Goal: Task Accomplishment & Management: Complete application form

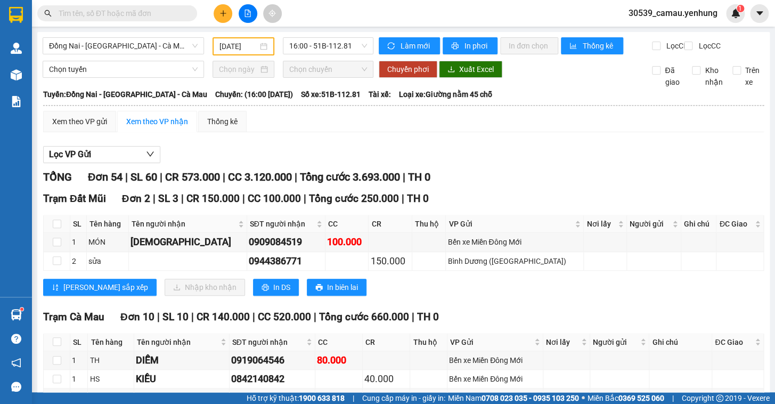
scroll to position [533, 0]
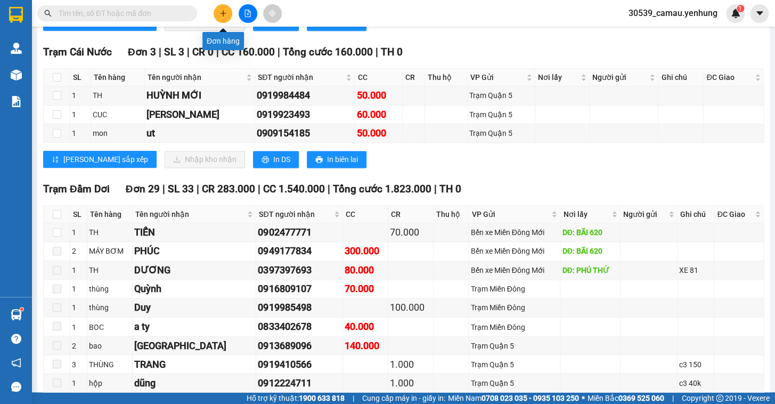
click at [223, 22] on button at bounding box center [223, 13] width 19 height 19
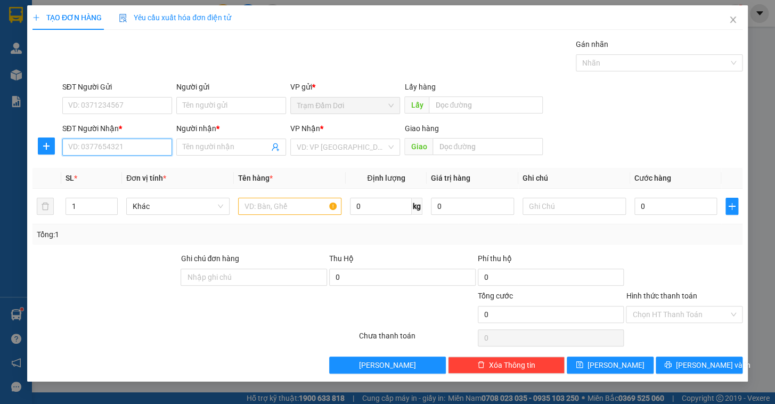
click at [116, 142] on input "SĐT Người Nhận *" at bounding box center [117, 146] width 110 height 17
click at [89, 169] on div "0911542630 - quyen" at bounding box center [117, 168] width 97 height 12
type input "0911542630"
type input "quyen"
type input "100.000"
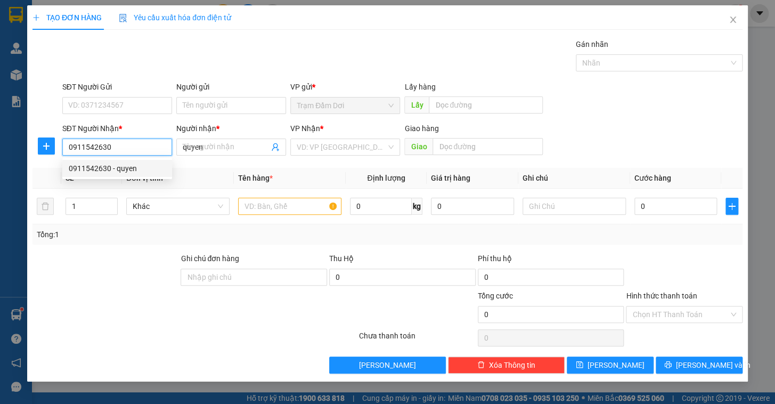
type input "100.000"
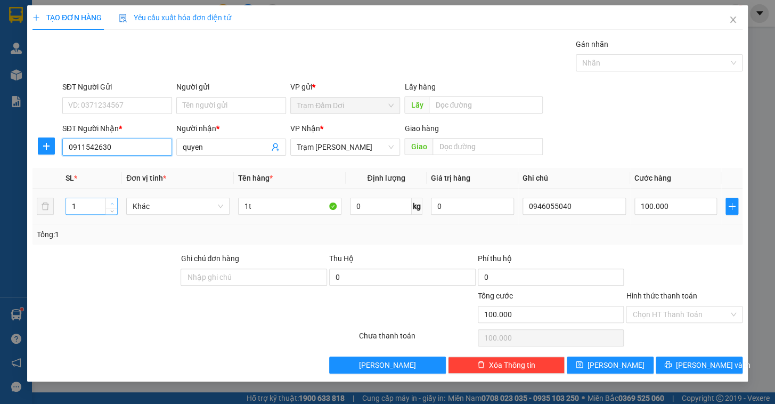
type input "0911542630"
type input "2"
click at [112, 202] on icon "up" at bounding box center [112, 204] width 4 height 4
click at [284, 207] on input "1t" at bounding box center [289, 206] width 103 height 17
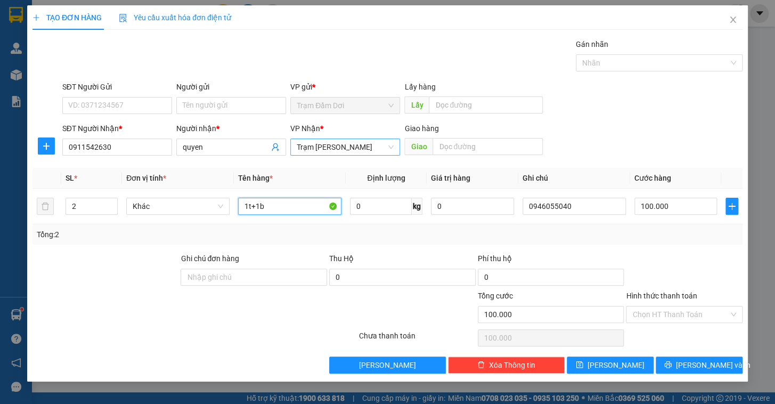
click at [352, 145] on span "Trạm [PERSON_NAME]" at bounding box center [345, 147] width 97 height 16
type input "1t+1b"
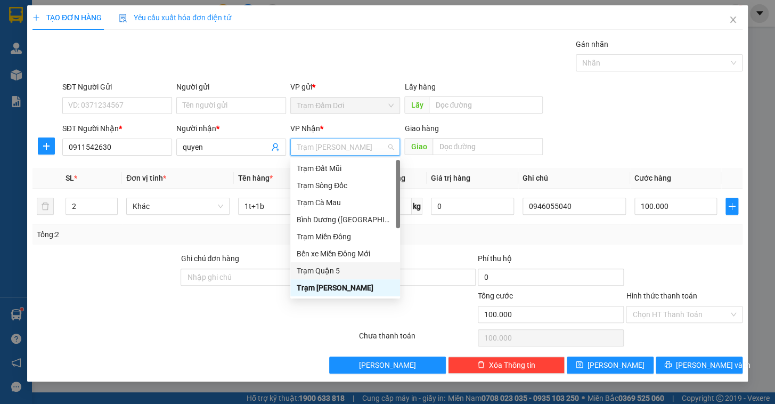
click at [333, 266] on div "Trạm Quận 5" at bounding box center [345, 271] width 97 height 12
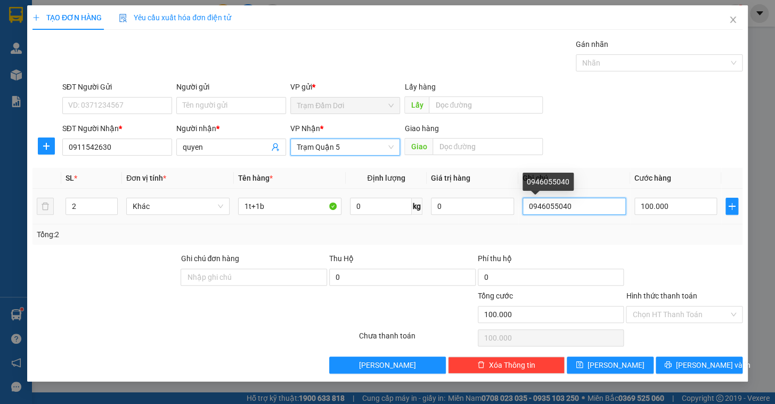
click at [590, 207] on input "0946055040" at bounding box center [574, 206] width 103 height 17
drag, startPoint x: 590, startPoint y: 207, endPoint x: 499, endPoint y: 205, distance: 91.6
click at [483, 206] on tr "2 Khác 1t+1b 0 kg 0 0946055040 100.000" at bounding box center [387, 207] width 710 height 36
click at [597, 202] on input "0946055040" at bounding box center [574, 206] width 103 height 17
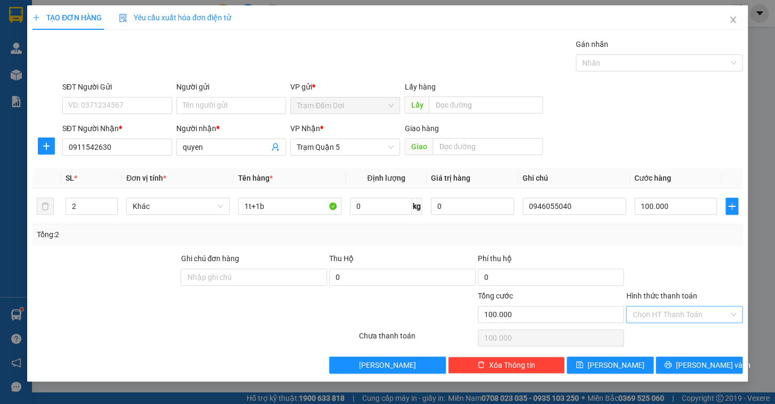
click at [665, 312] on input "Hình thức thanh toán" at bounding box center [680, 314] width 96 height 16
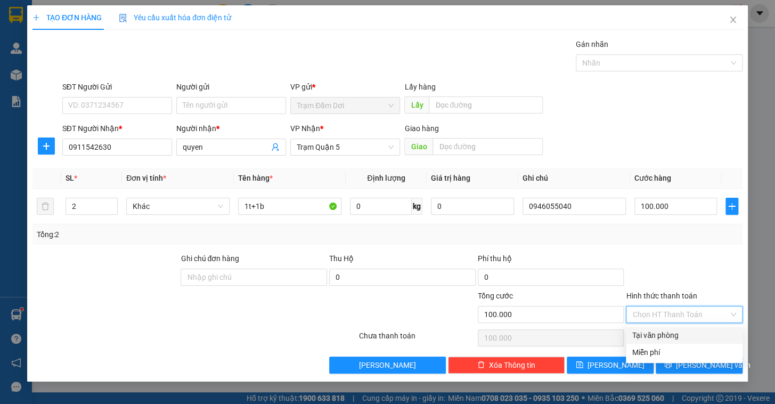
click at [661, 330] on div "Tại văn phòng" at bounding box center [684, 335] width 104 height 12
type input "0"
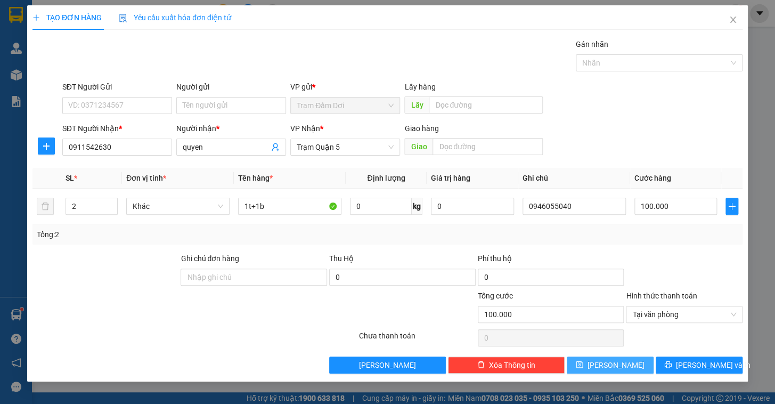
click at [609, 371] on button "[PERSON_NAME]" at bounding box center [610, 364] width 87 height 17
type input "0"
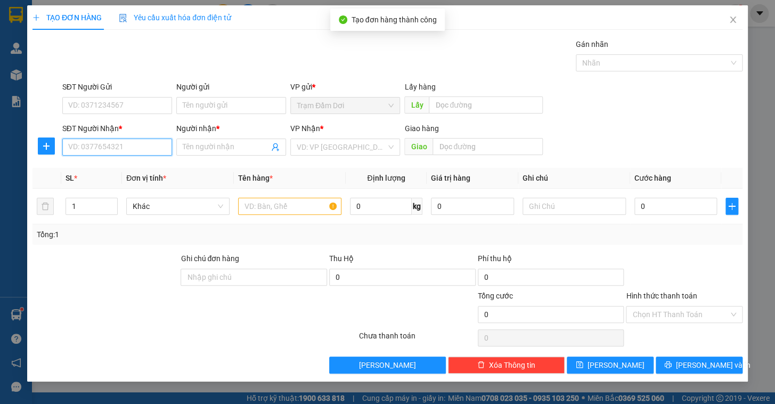
click at [117, 153] on input "SĐT Người Nhận *" at bounding box center [117, 146] width 110 height 17
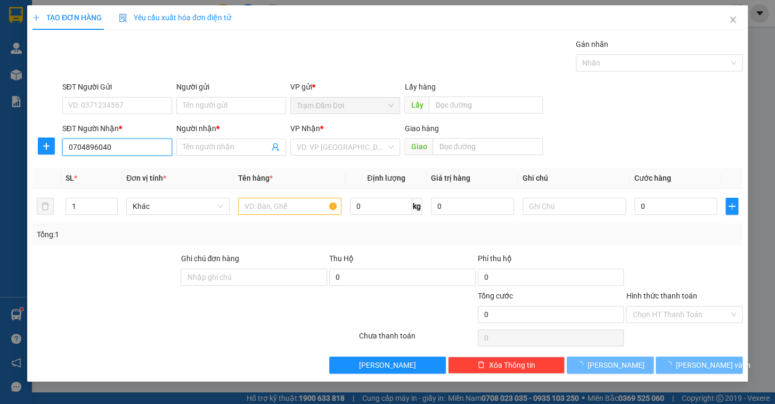
type input "0704896040"
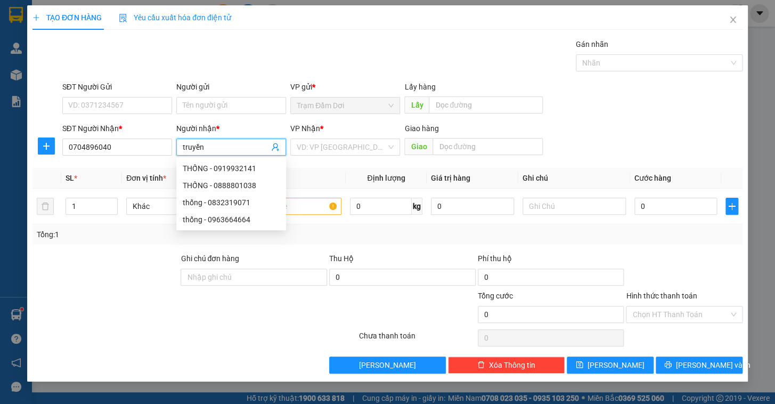
type input "truyền"
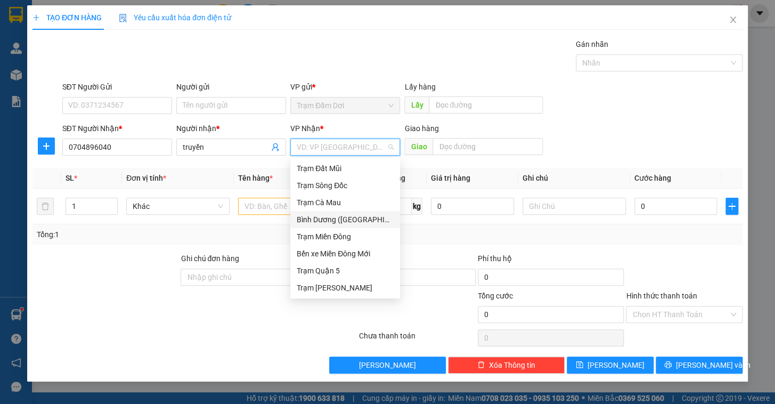
click at [341, 218] on div "Bình Dương ([GEOGRAPHIC_DATA])" at bounding box center [345, 220] width 97 height 12
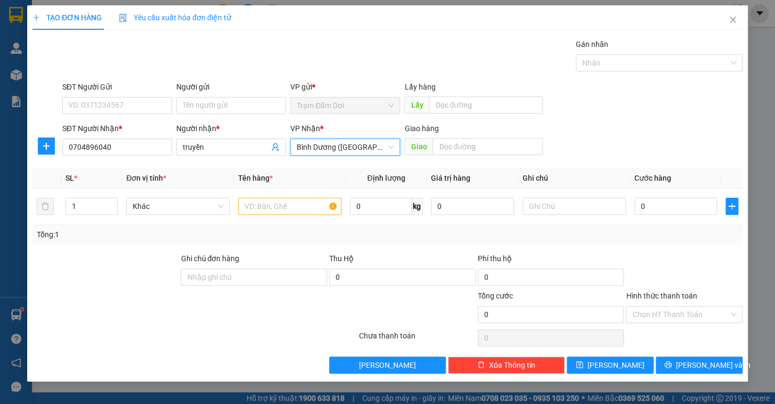
click at [360, 145] on span "Bình Dương ([GEOGRAPHIC_DATA])" at bounding box center [345, 147] width 97 height 16
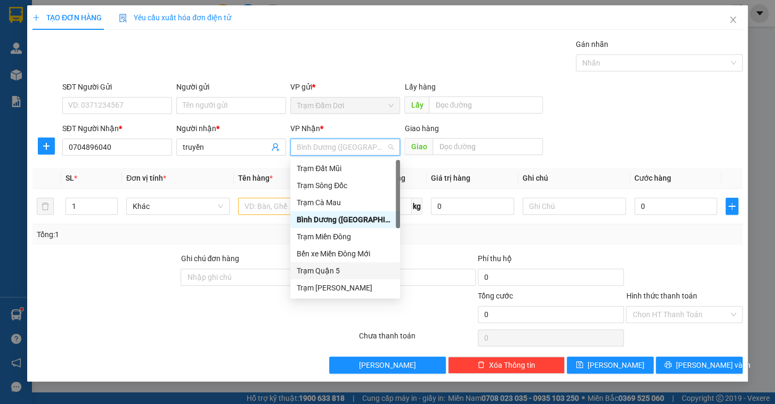
click at [338, 268] on div "Trạm Quận 5" at bounding box center [345, 271] width 97 height 12
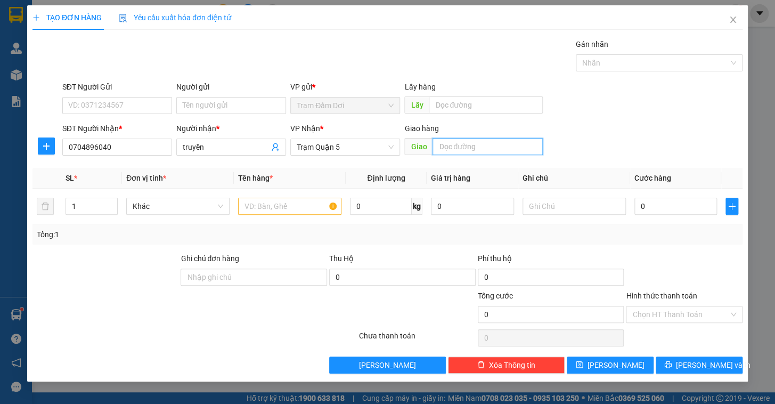
click at [498, 151] on input "text" at bounding box center [488, 146] width 110 height 17
click at [477, 144] on input "cây xăng tin nghãi" at bounding box center [488, 146] width 110 height 17
click at [503, 148] on input "cây xăng tín nghãi" at bounding box center [488, 146] width 110 height 17
type input "cây xăng tín nghĩa"
click at [258, 205] on input "text" at bounding box center [289, 206] width 103 height 17
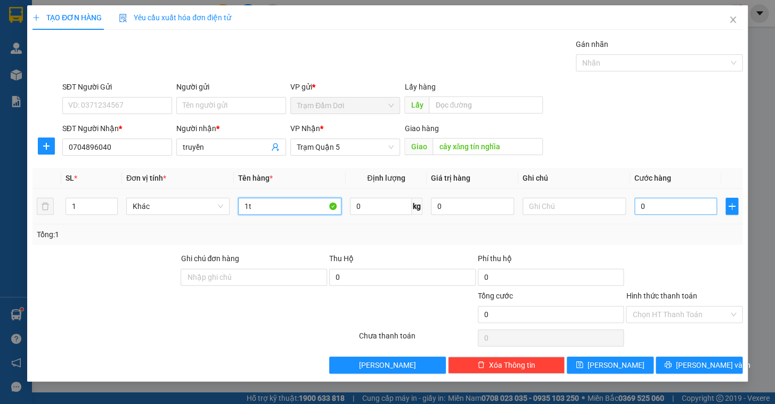
type input "1t"
click at [651, 204] on input "0" at bounding box center [675, 206] width 83 height 17
type input "8"
type input "80"
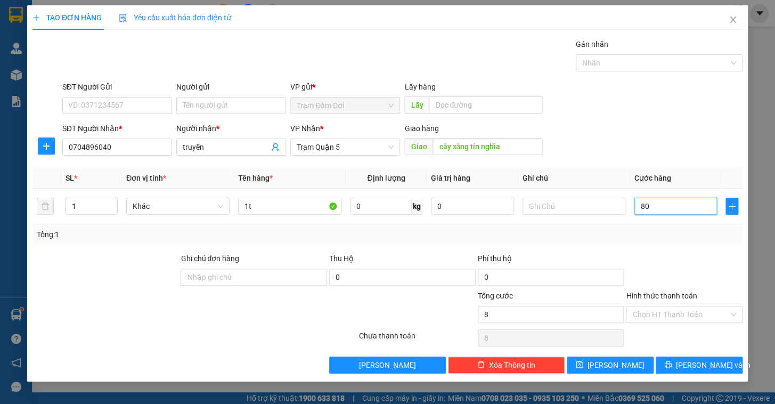
type input "80"
type input "80.000"
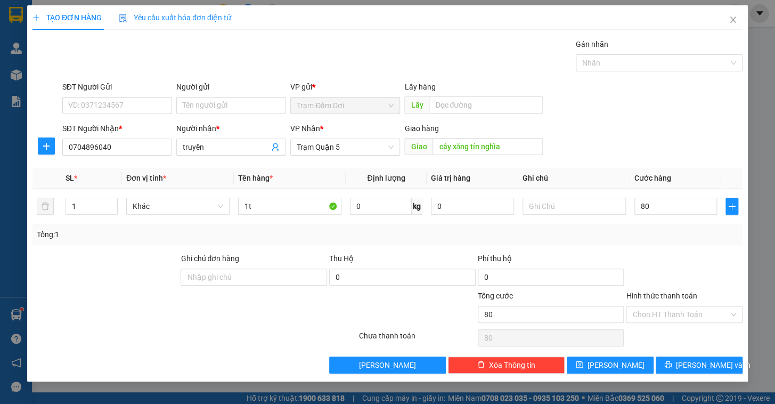
type input "80.000"
click at [653, 257] on div at bounding box center [684, 270] width 119 height 37
click at [619, 366] on span "[PERSON_NAME]" at bounding box center [616, 365] width 57 height 12
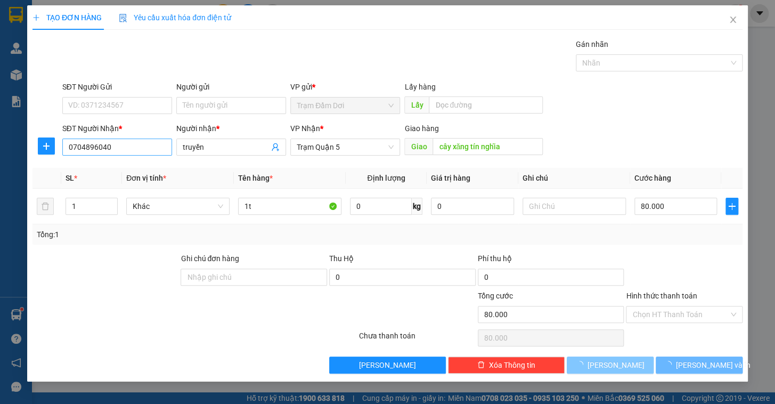
type input "0"
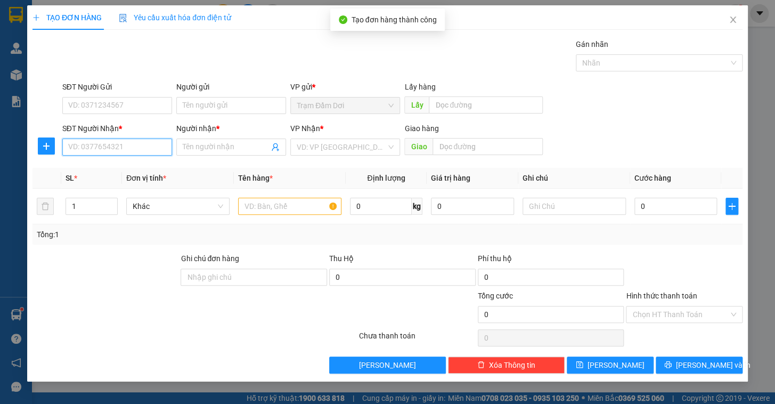
click at [93, 147] on input "SĐT Người Nhận *" at bounding box center [117, 146] width 110 height 17
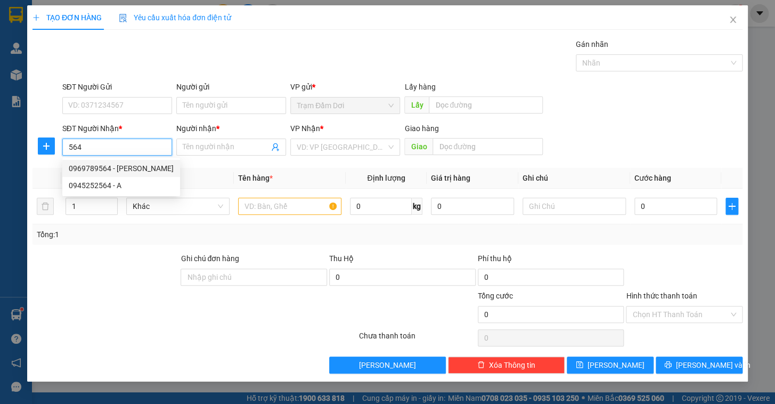
click at [112, 162] on div "0969789564 - [PERSON_NAME]" at bounding box center [121, 168] width 105 height 12
type input "0969789564"
type input "khanh"
type input "50.000"
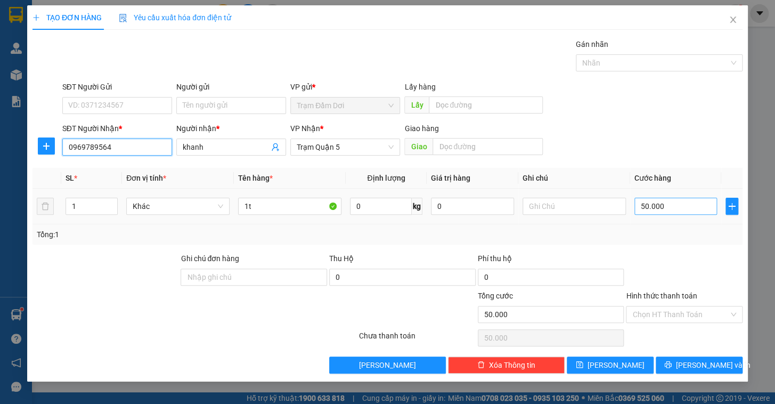
type input "0969789564"
click at [651, 207] on input "50.000" at bounding box center [675, 206] width 83 height 17
type input "1"
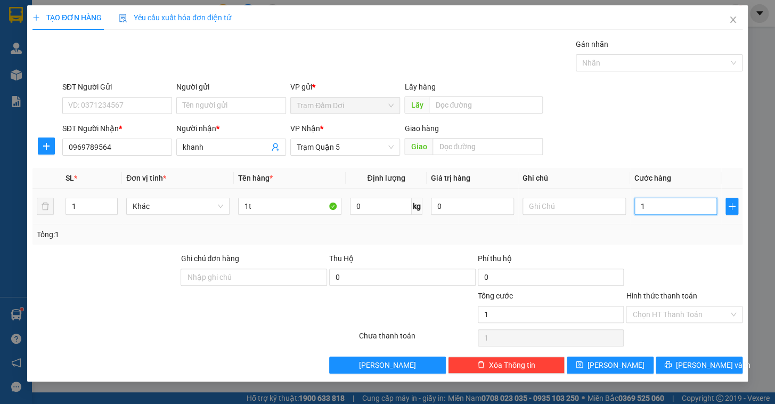
type input "10"
type input "100"
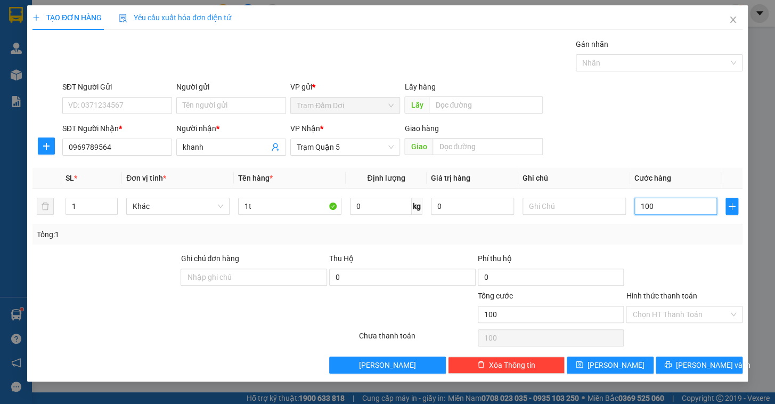
type input "100"
type input "100.000"
click at [666, 229] on div "Tổng: 1" at bounding box center [388, 235] width 702 height 12
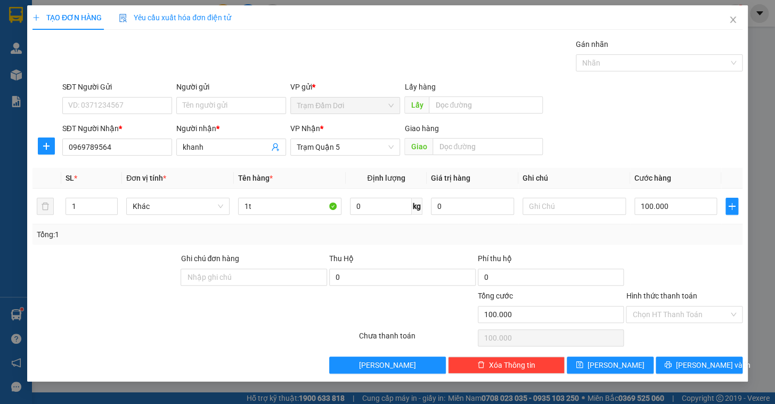
drag, startPoint x: 676, startPoint y: 317, endPoint x: 672, endPoint y: 327, distance: 10.5
click at [675, 317] on input "Hình thức thanh toán" at bounding box center [680, 314] width 96 height 16
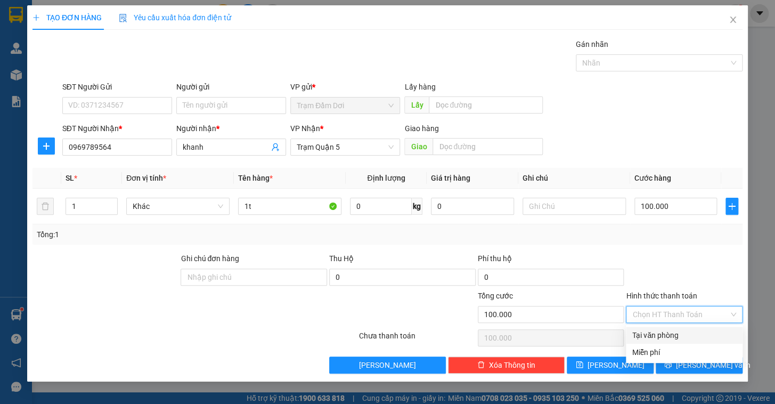
click at [671, 328] on div "Tại văn phòng" at bounding box center [684, 335] width 117 height 17
type input "0"
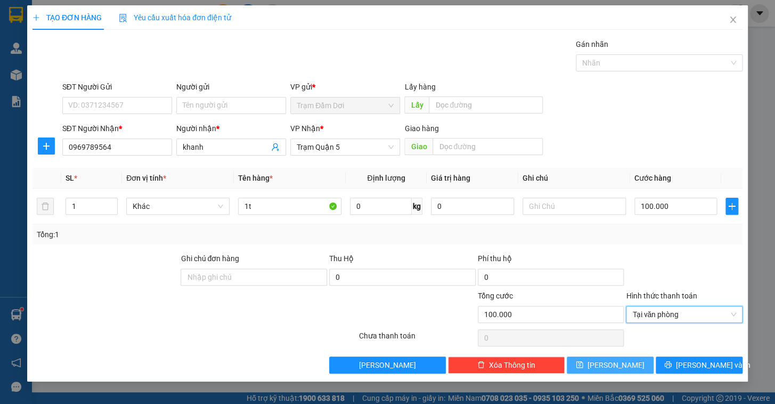
click at [618, 362] on span "[PERSON_NAME]" at bounding box center [616, 365] width 57 height 12
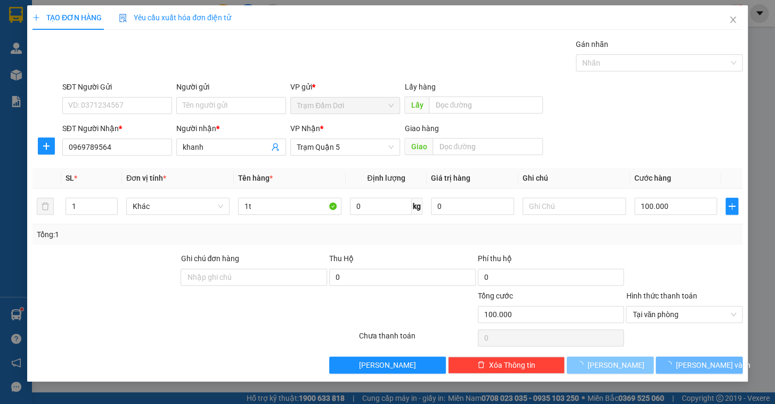
type input "0"
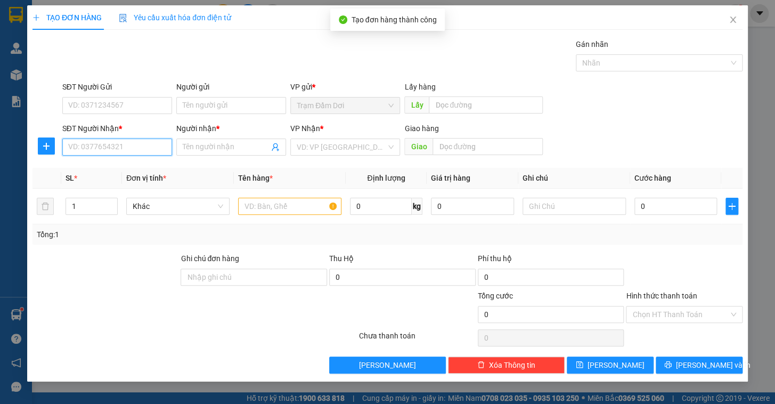
click at [120, 146] on input "SĐT Người Nhận *" at bounding box center [117, 146] width 110 height 17
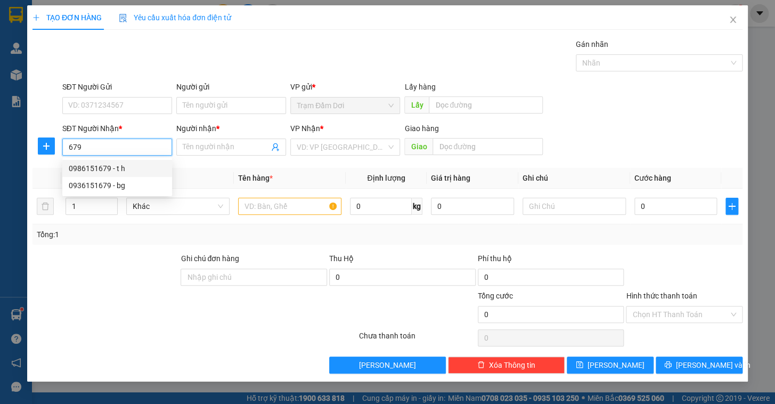
click at [108, 166] on div "0986151679 - t h" at bounding box center [117, 168] width 97 height 12
type input "0986151679"
type input "t h"
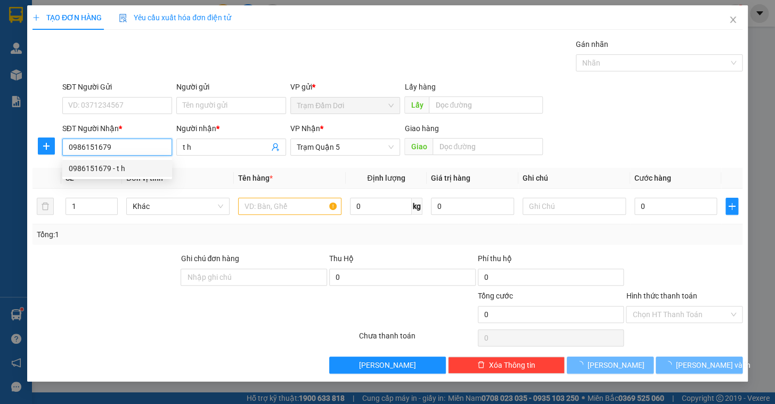
type input "30.000"
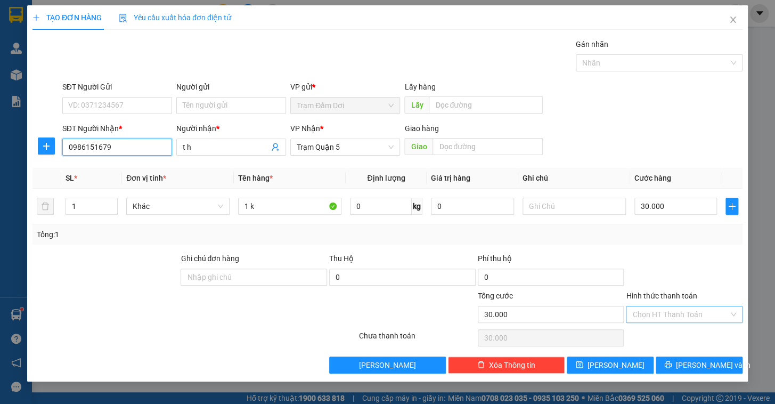
type input "0986151679"
click at [644, 313] on input "Hình thức thanh toán" at bounding box center [680, 314] width 96 height 16
click at [645, 325] on div "Transit Pickup Surcharge Ids Transit Deliver Surcharge Ids Transit Deliver Surc…" at bounding box center [387, 205] width 710 height 335
click at [645, 316] on input "Hình thức thanh toán" at bounding box center [680, 314] width 96 height 16
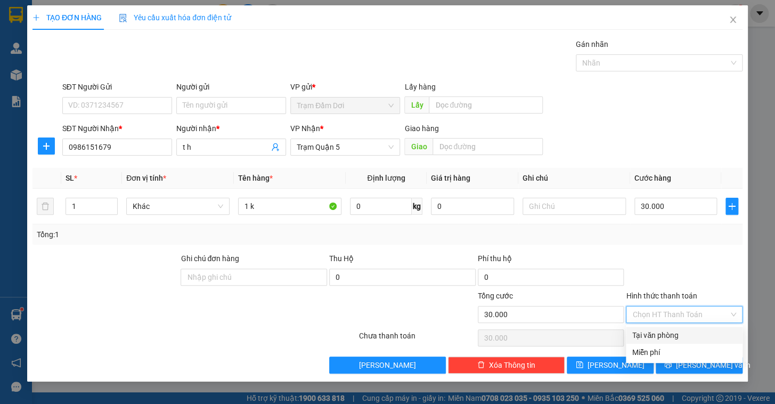
click at [649, 338] on div "Tại văn phòng" at bounding box center [684, 335] width 104 height 12
type input "0"
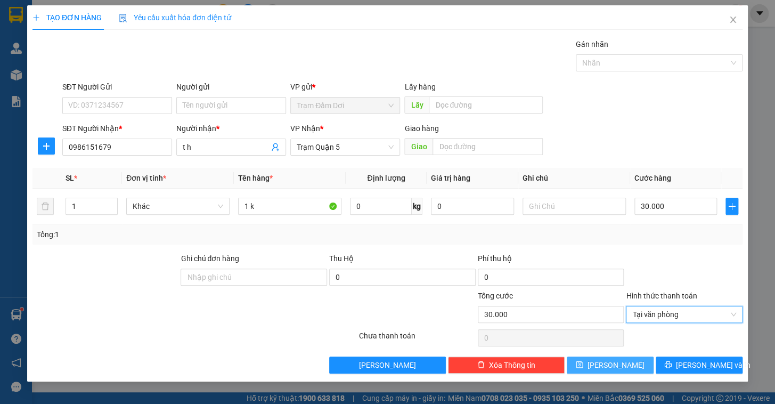
click at [634, 357] on button "[PERSON_NAME]" at bounding box center [610, 364] width 87 height 17
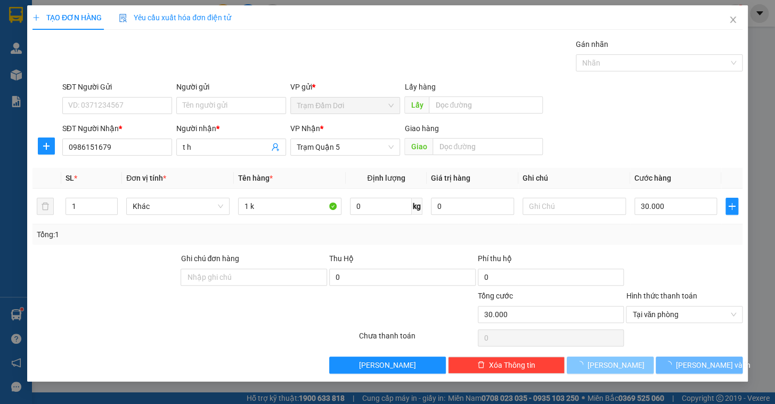
type input "0"
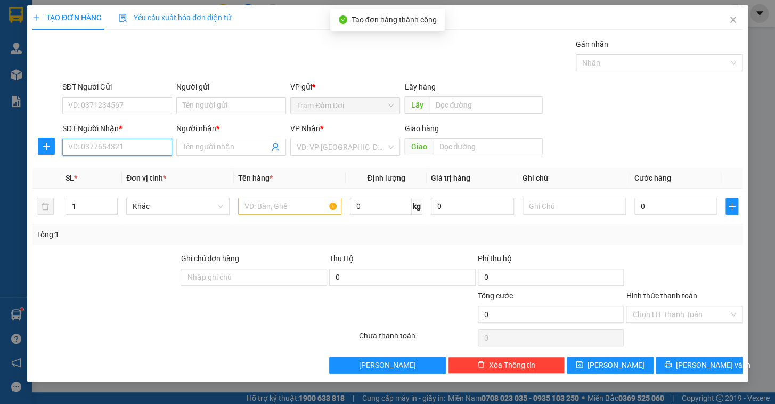
click at [110, 152] on input "SĐT Người Nhận *" at bounding box center [117, 146] width 110 height 17
type input "0948777256"
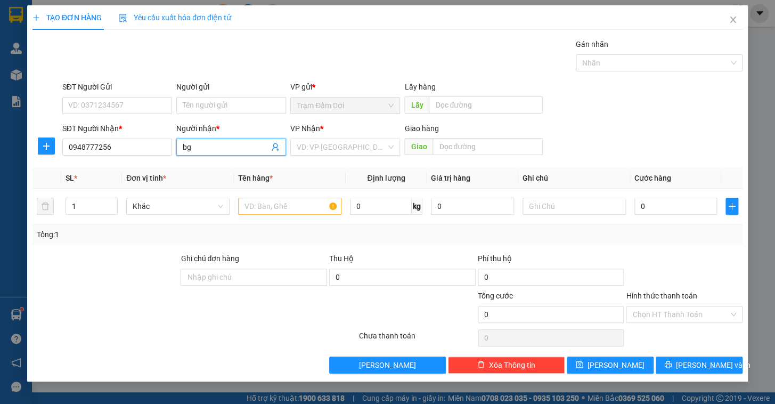
type input "bg"
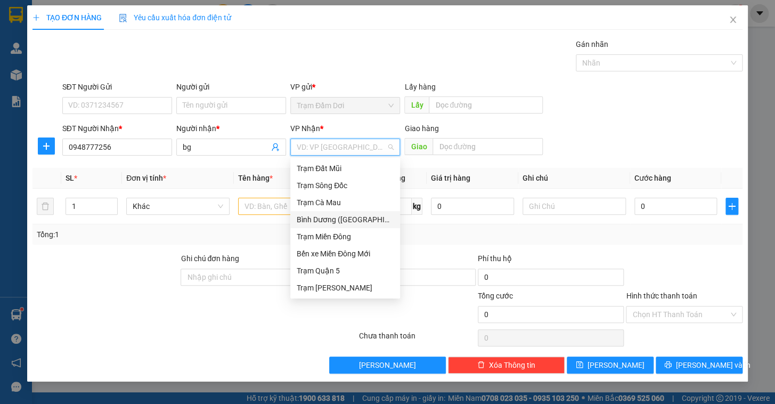
click at [315, 217] on div "Bình Dương ([GEOGRAPHIC_DATA])" at bounding box center [345, 220] width 97 height 12
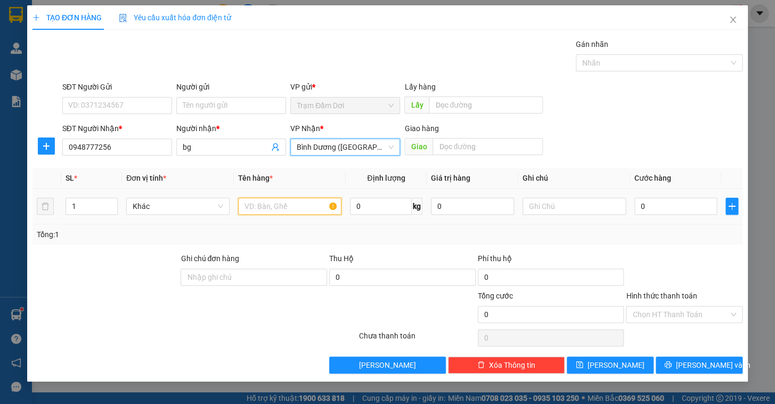
click at [278, 201] on input "text" at bounding box center [289, 206] width 103 height 17
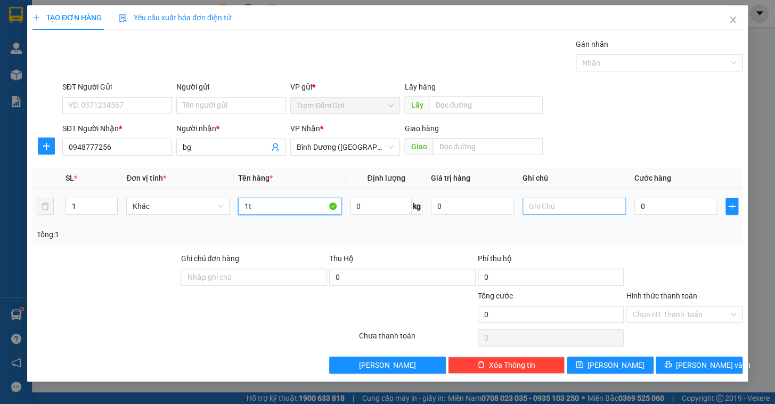
type input "1t"
click at [588, 210] on input "text" at bounding box center [574, 206] width 103 height 17
type input "bx phú chánh"
click at [692, 211] on input "0" at bounding box center [675, 206] width 83 height 17
type input "1"
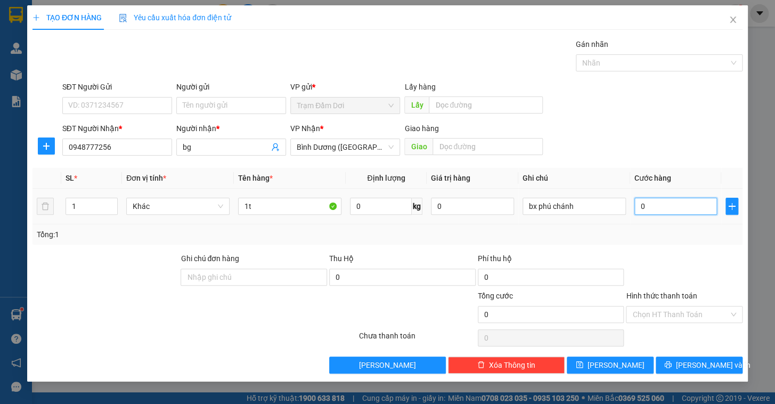
type input "1"
type input "12"
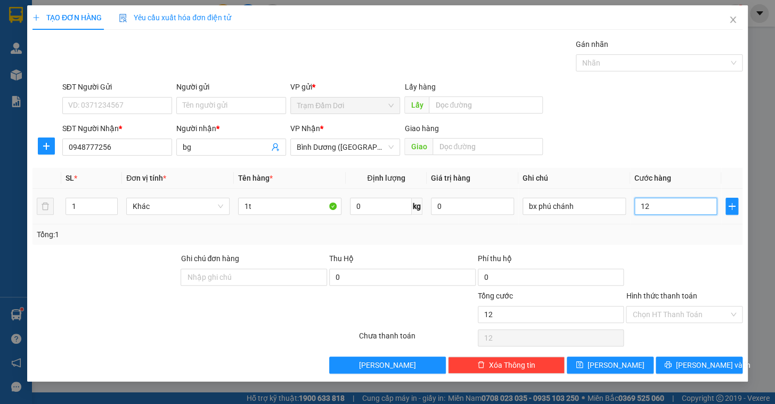
type input "120"
type input "120.000"
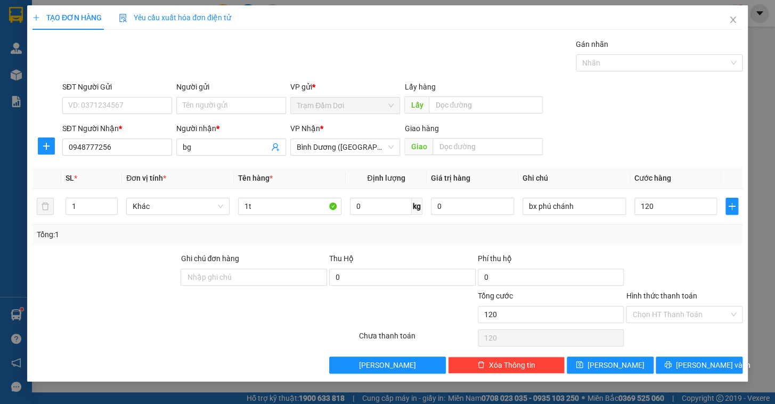
type input "120.000"
click at [682, 259] on div at bounding box center [684, 270] width 119 height 37
click at [608, 370] on button "[PERSON_NAME]" at bounding box center [610, 364] width 87 height 17
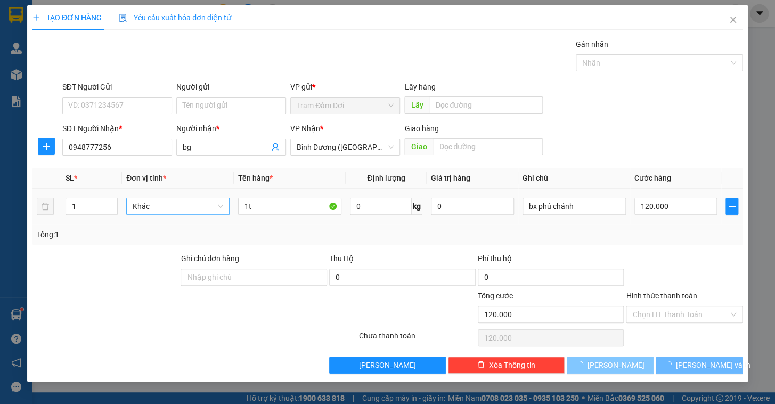
type input "0"
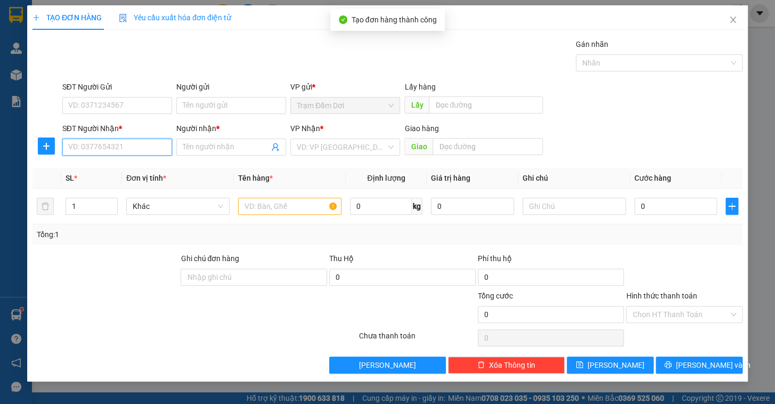
click at [92, 144] on input "SĐT Người Nhận *" at bounding box center [117, 146] width 110 height 17
click at [107, 161] on div "0363543276 - hoàng" at bounding box center [117, 168] width 110 height 17
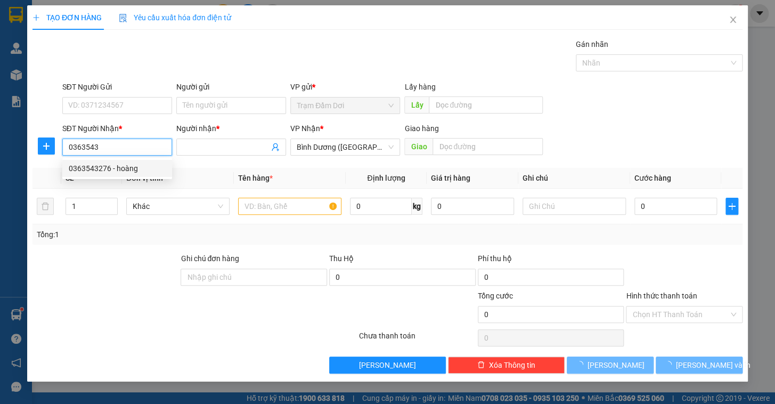
type input "0363543276"
type input "hoàng"
type input "150.000"
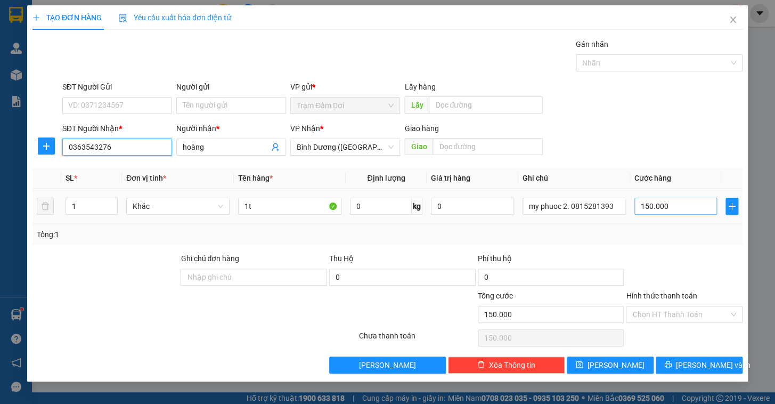
type input "0363543276"
click at [692, 201] on input "150.000" at bounding box center [675, 206] width 83 height 17
type input "0"
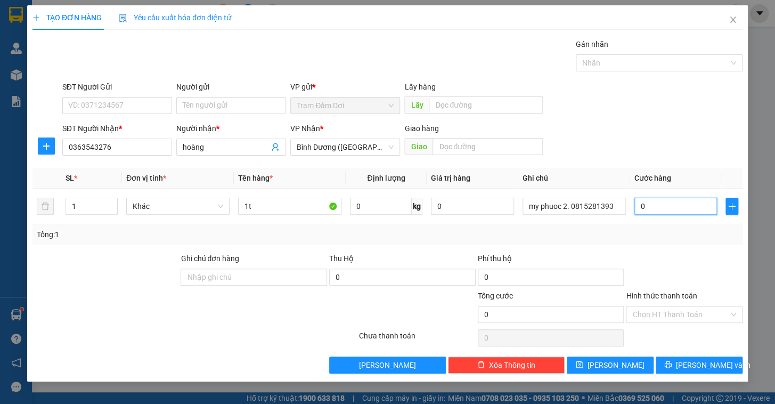
type input "2"
type input "02"
type input "21"
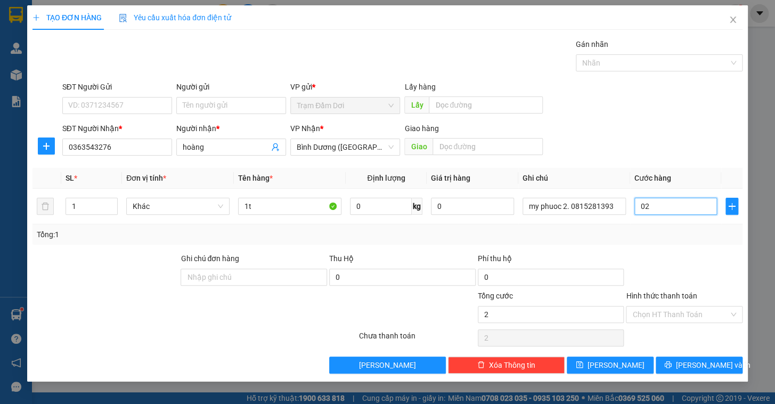
type input "021"
type input "212"
type input "0.212"
type input "21"
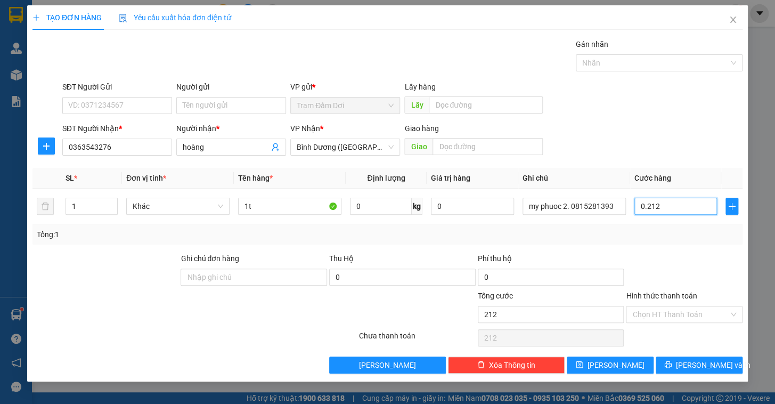
type input "21"
type input "02"
type input "2"
type input "0"
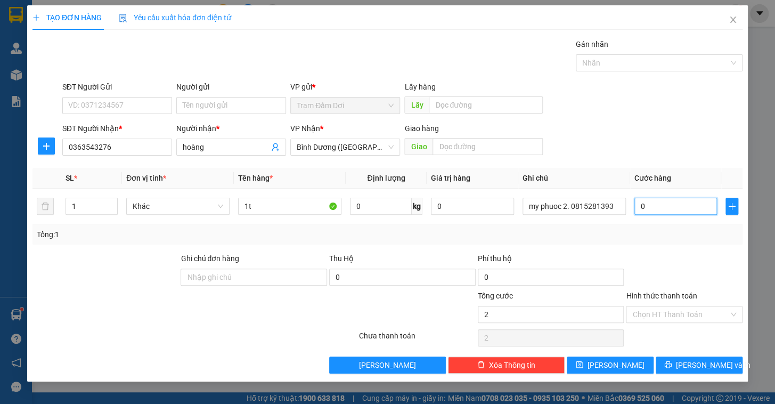
type input "0"
type input "1"
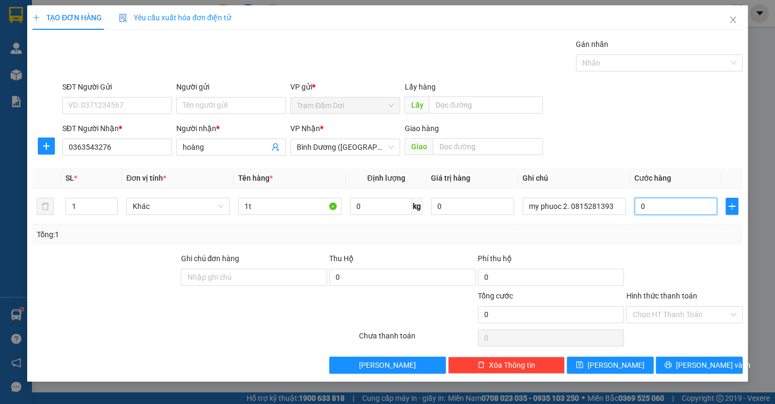
type input "01"
type input "12"
type input "012"
type input "120"
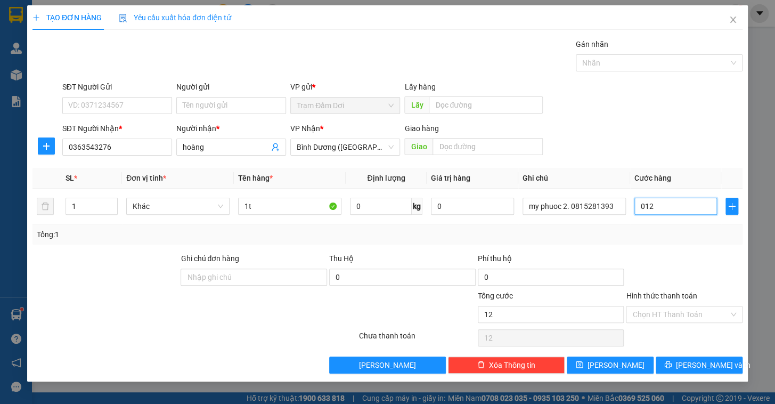
type input "120"
type input "0.120"
type input "120.000"
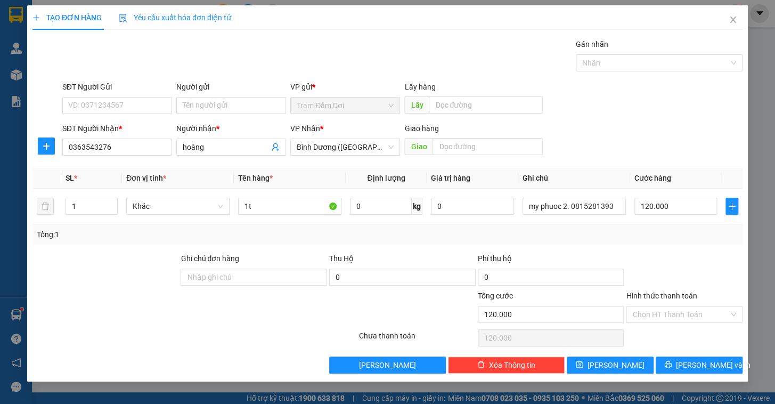
click at [687, 267] on div at bounding box center [684, 270] width 119 height 37
click at [618, 366] on span "[PERSON_NAME]" at bounding box center [616, 365] width 57 height 12
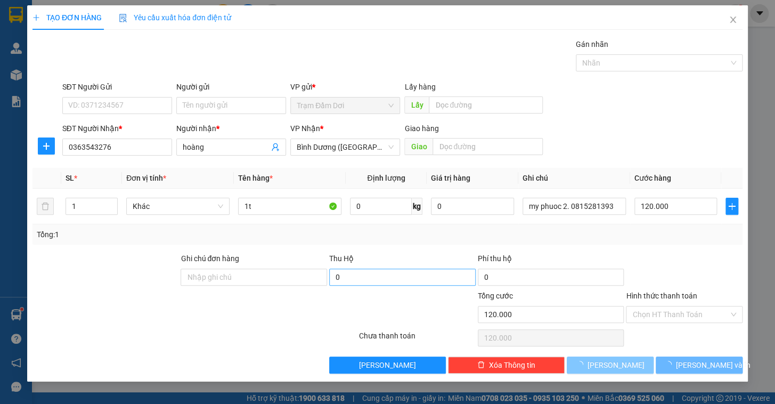
type input "0"
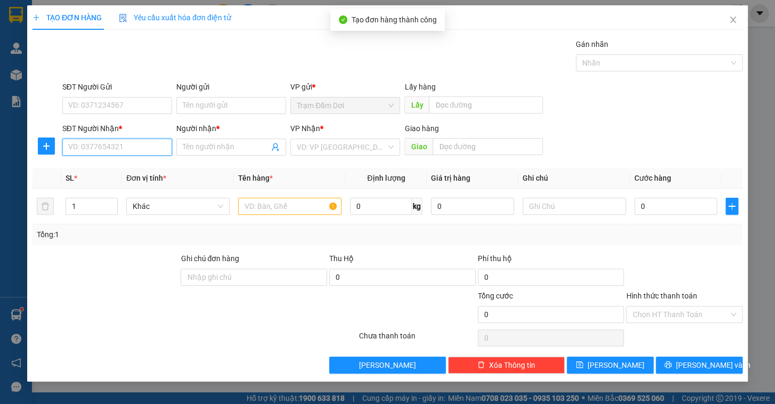
click at [130, 149] on input "SĐT Người Nhận *" at bounding box center [117, 146] width 110 height 17
drag, startPoint x: 101, startPoint y: 168, endPoint x: 109, endPoint y: 169, distance: 8.1
click at [101, 167] on div "0779026372 - abc" at bounding box center [117, 168] width 97 height 12
type input "0779026372"
type input "abc"
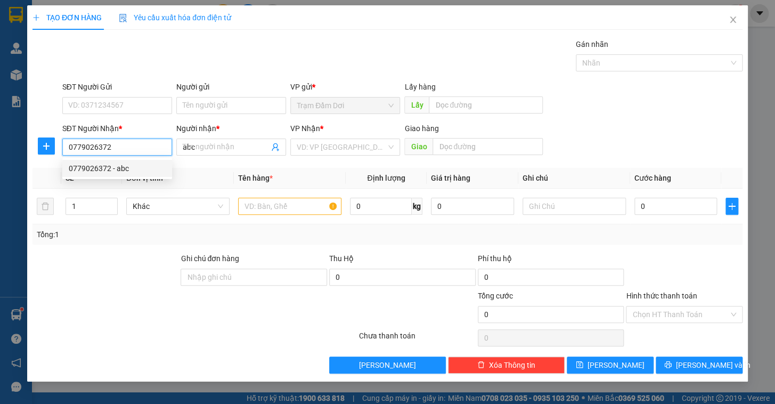
type input "120.000"
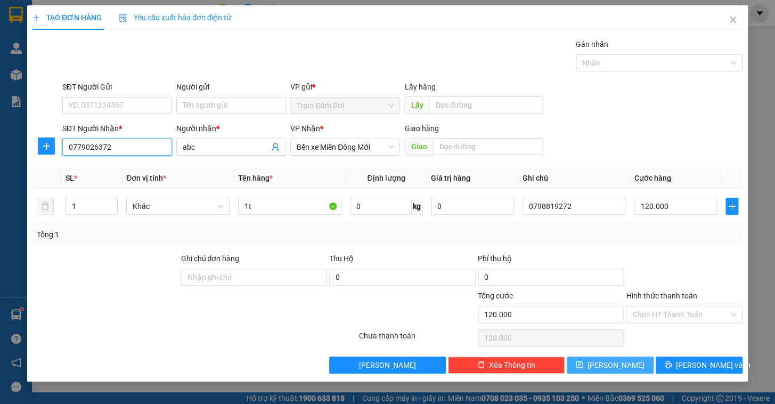
type input "0779026372"
click at [634, 362] on button "[PERSON_NAME]" at bounding box center [610, 364] width 87 height 17
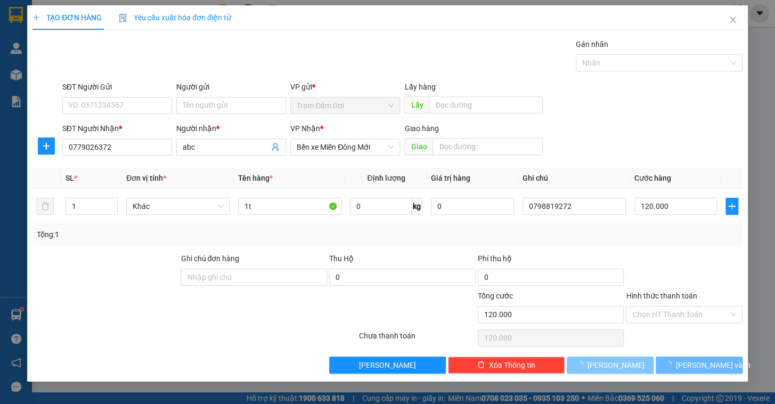
type input "0"
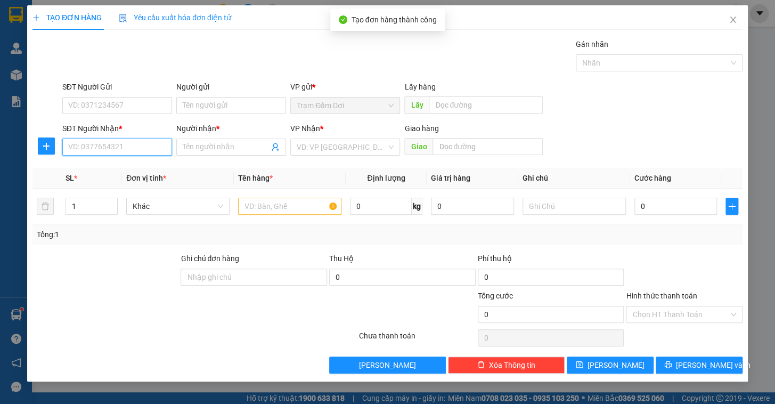
click at [118, 149] on input "SĐT Người Nhận *" at bounding box center [117, 146] width 110 height 17
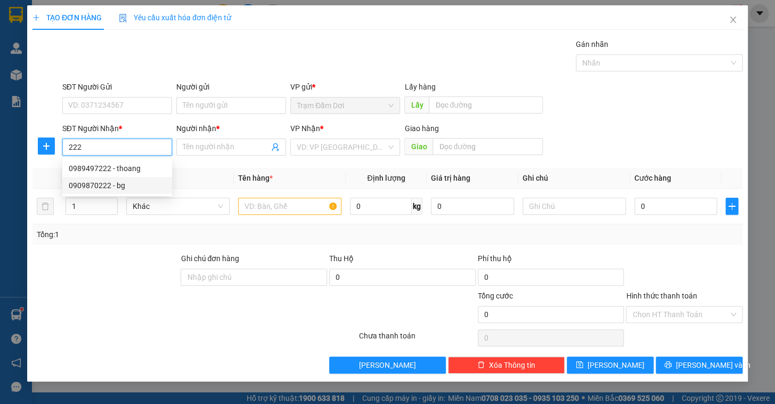
click at [115, 186] on div "0909870222 - bg" at bounding box center [117, 186] width 97 height 12
type input "0909870222"
type input "bg"
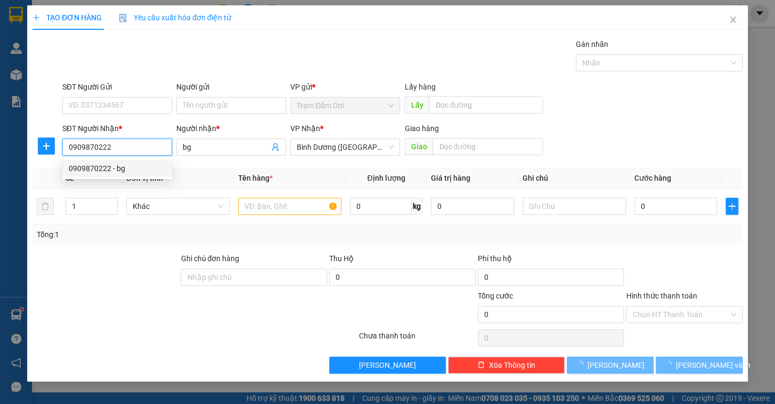
type input "70.000"
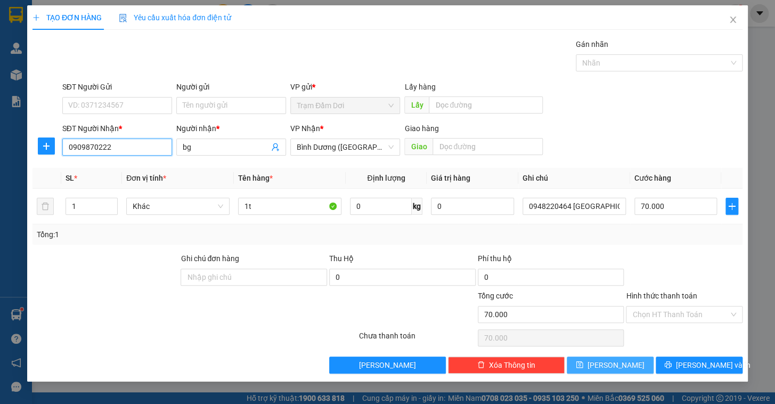
type input "0909870222"
click at [621, 370] on span "[PERSON_NAME]" at bounding box center [616, 365] width 57 height 12
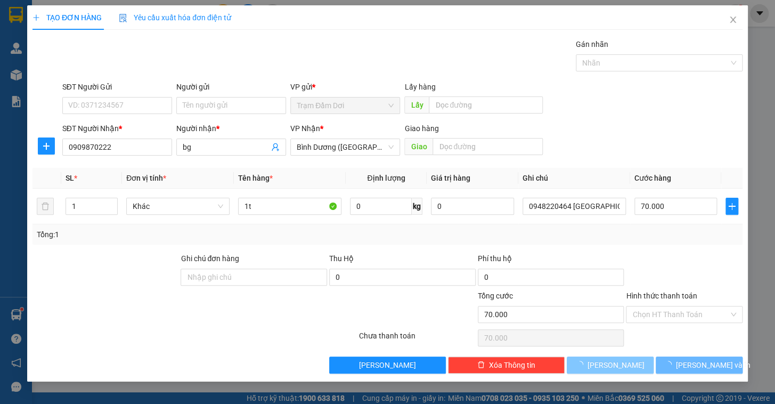
type input "0"
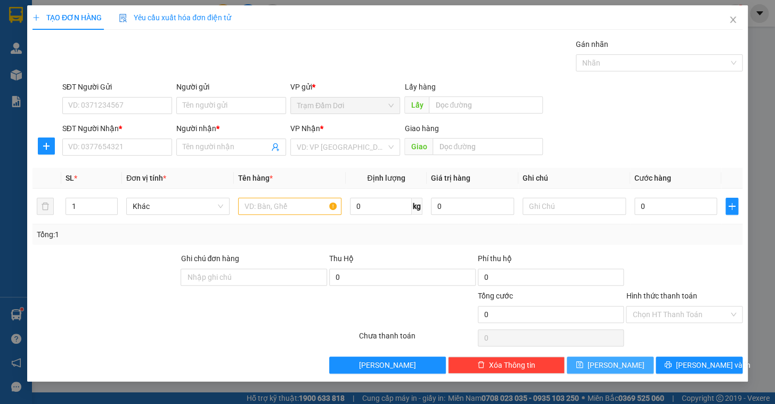
click at [618, 363] on span "[PERSON_NAME]" at bounding box center [616, 365] width 57 height 12
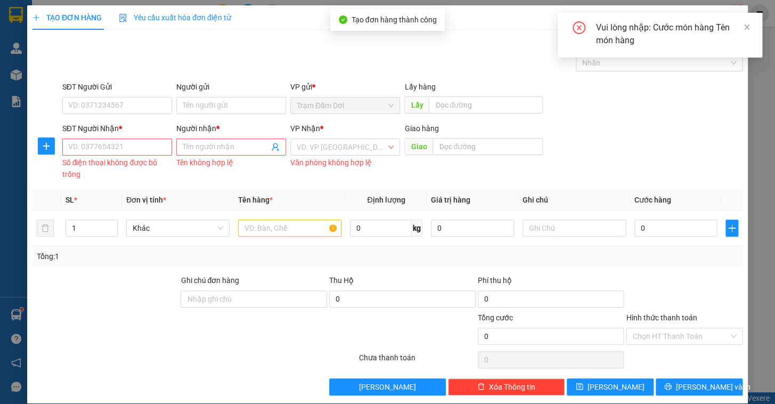
click at [717, 106] on div "SĐT Người Gửi VD: 0371234567 Người gửi Tên người gửi VP gửi * Trạm Đầm Dơi Lấy …" at bounding box center [402, 99] width 684 height 37
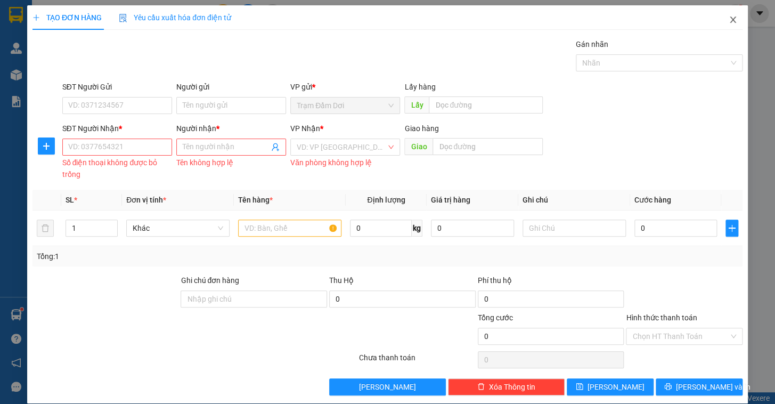
click at [729, 20] on icon "close" at bounding box center [733, 19] width 9 height 9
